Goal: Find specific page/section: Find specific page/section

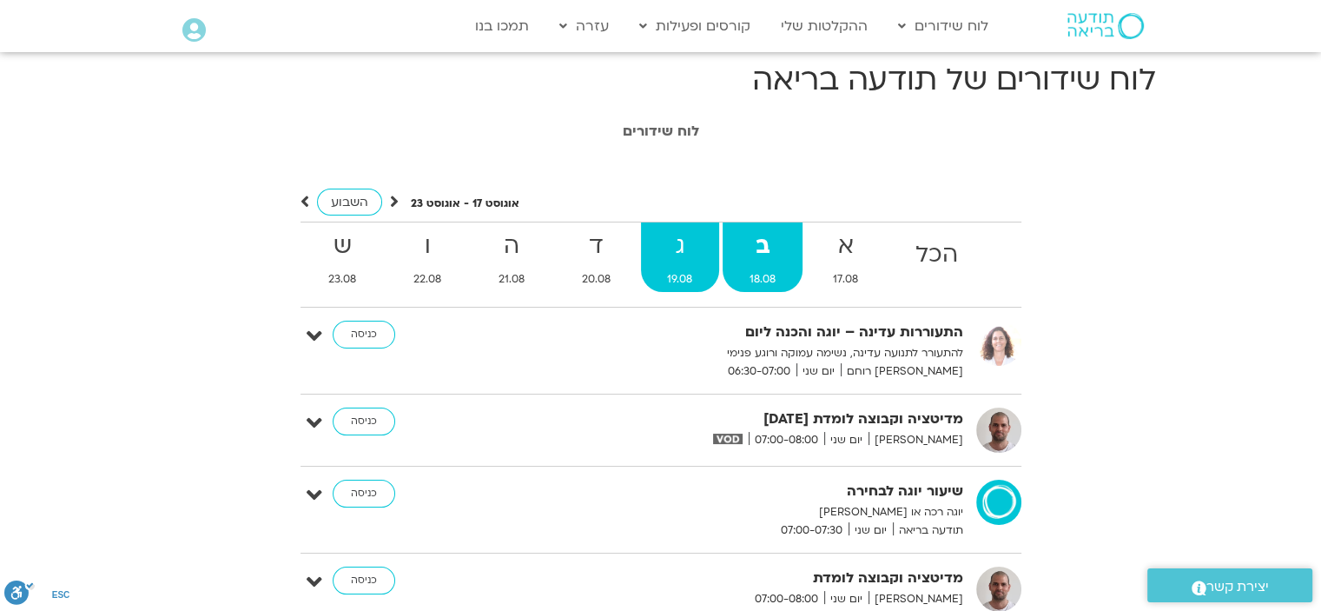
click at [685, 242] on strong "ג" at bounding box center [680, 246] width 79 height 39
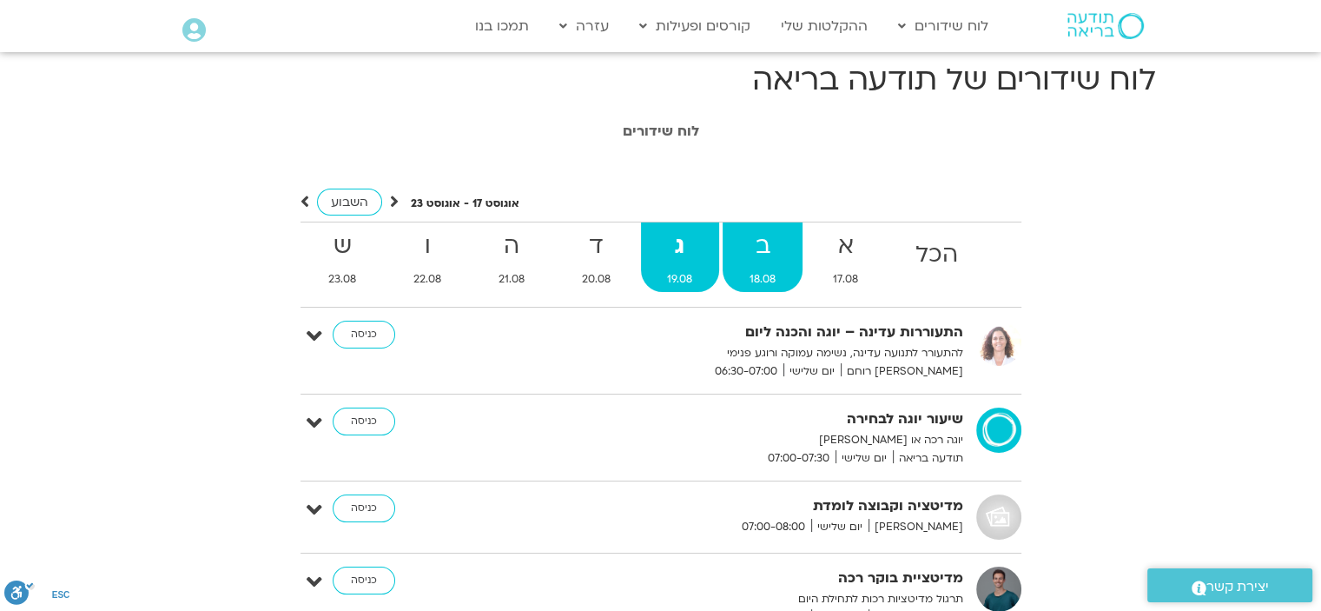
click at [770, 249] on strong "ב" at bounding box center [763, 246] width 80 height 39
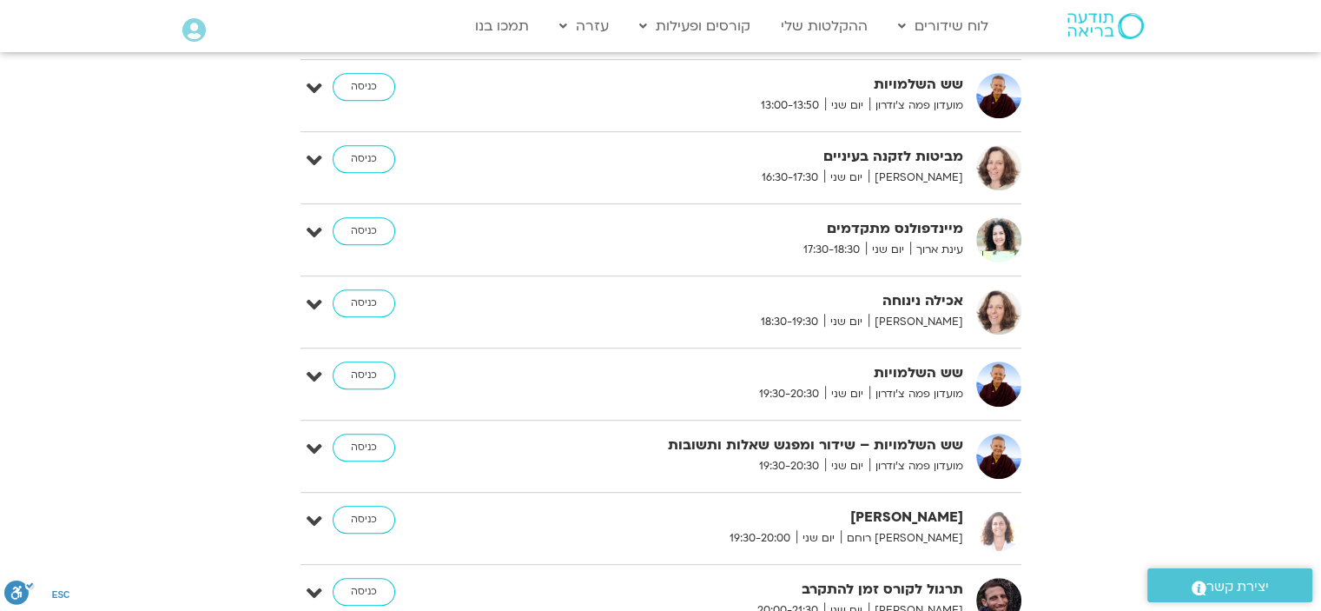
scroll to position [1216, 0]
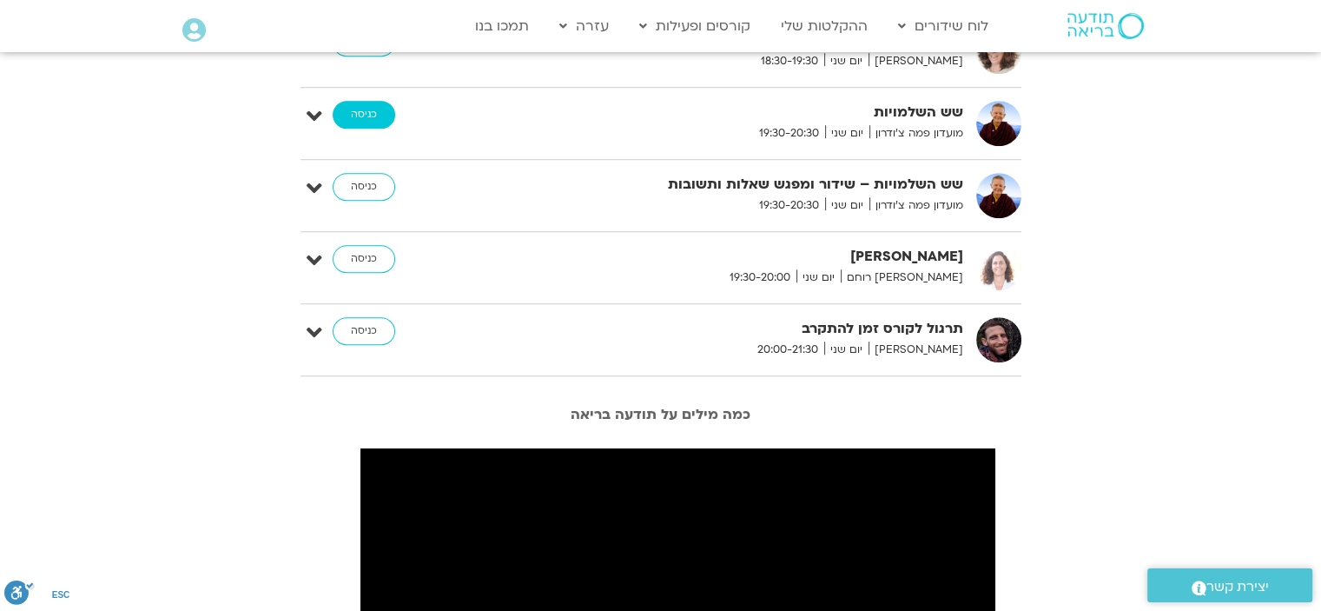
click at [369, 107] on link "כניסה" at bounding box center [364, 115] width 63 height 28
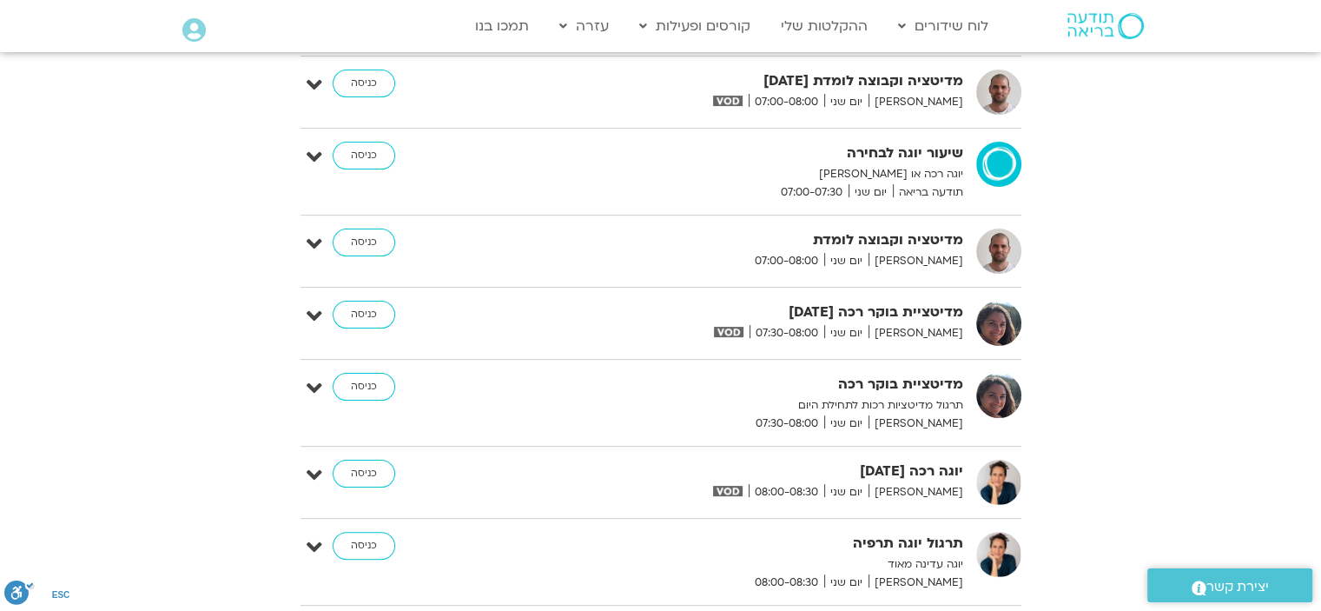
scroll to position [1747, 0]
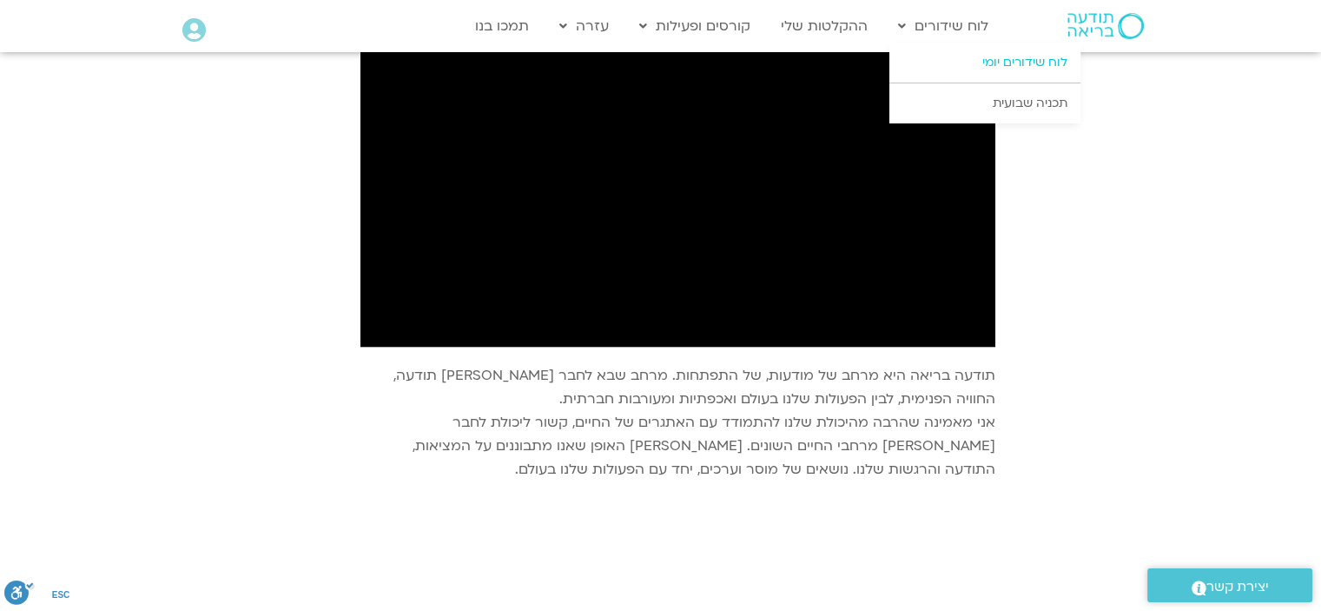
click at [1025, 61] on link "לוח שידורים יומי" at bounding box center [985, 63] width 191 height 40
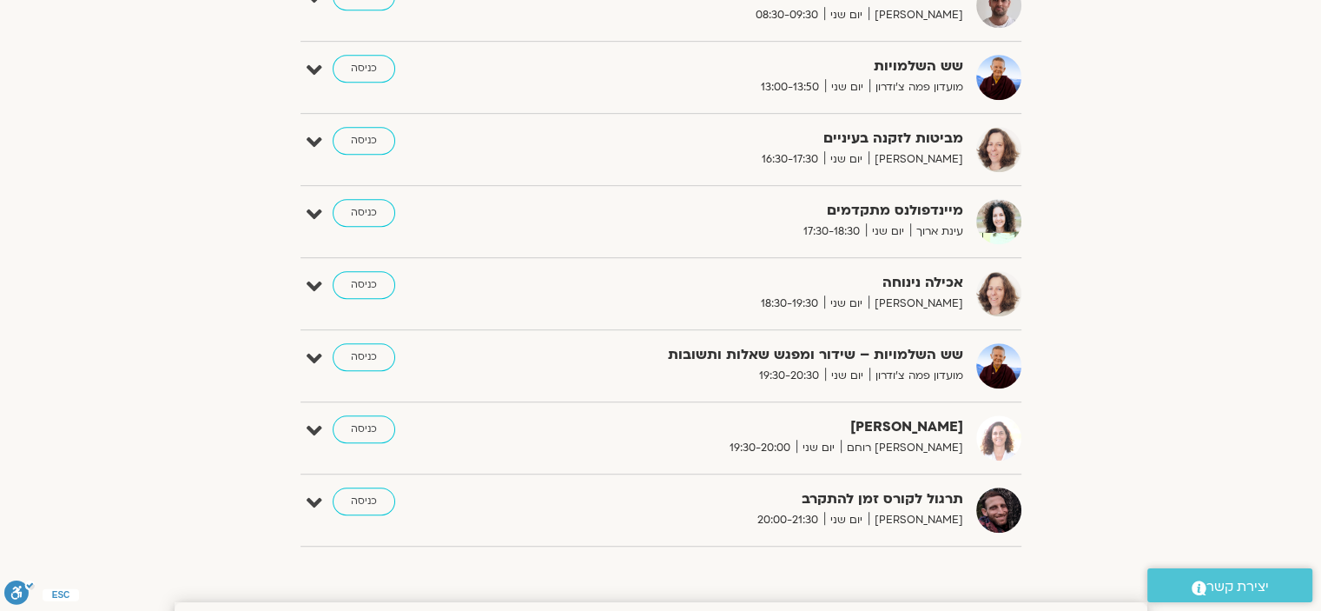
scroll to position [956, 0]
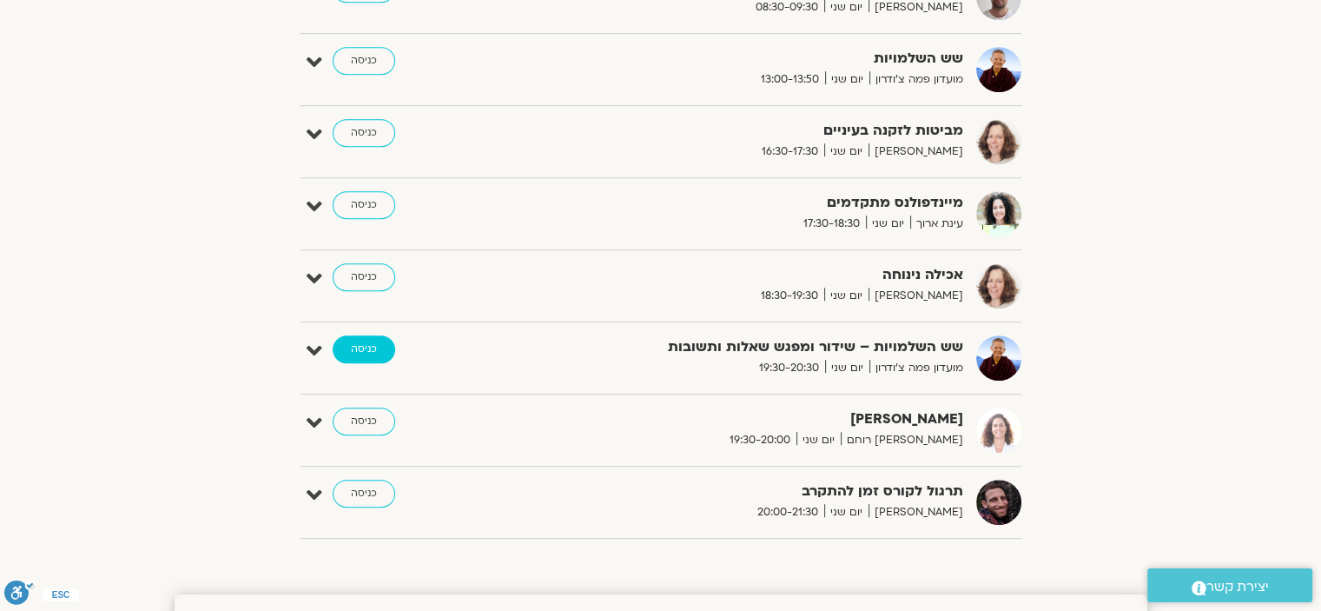
click at [370, 341] on link "כניסה" at bounding box center [364, 349] width 63 height 28
